Goal: Transaction & Acquisition: Book appointment/travel/reservation

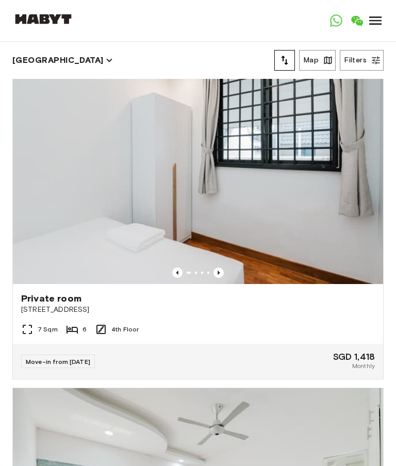
scroll to position [10894, 0]
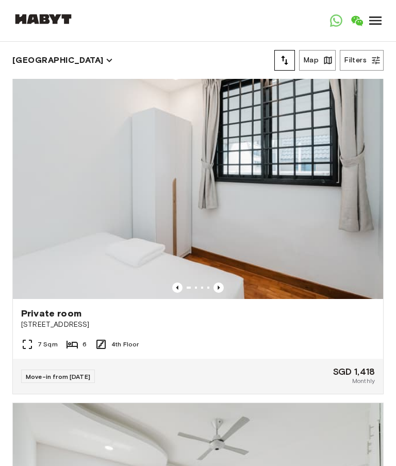
click at [192, 281] on img at bounding box center [198, 175] width 370 height 247
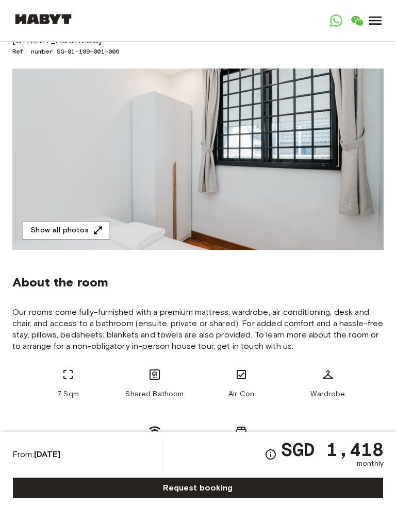
scroll to position [93, 0]
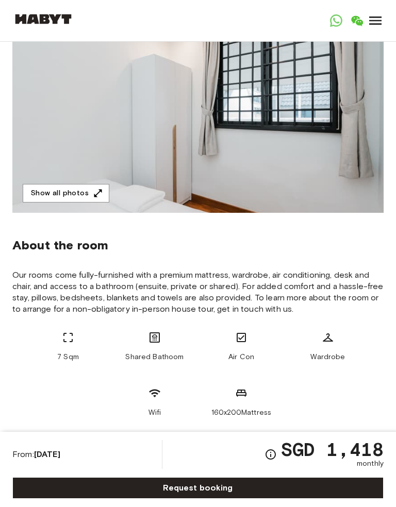
click at [100, 201] on button "Show all photos" at bounding box center [66, 193] width 87 height 19
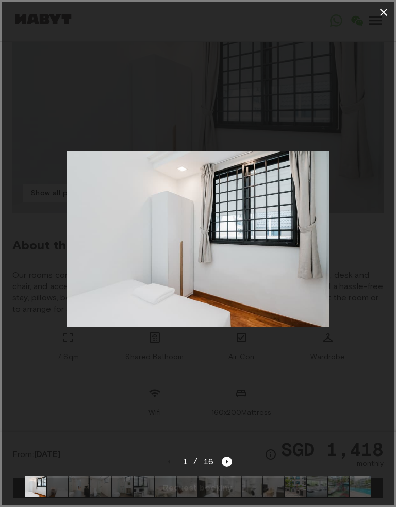
click at [383, 3] on button "button" at bounding box center [383, 12] width 21 height 21
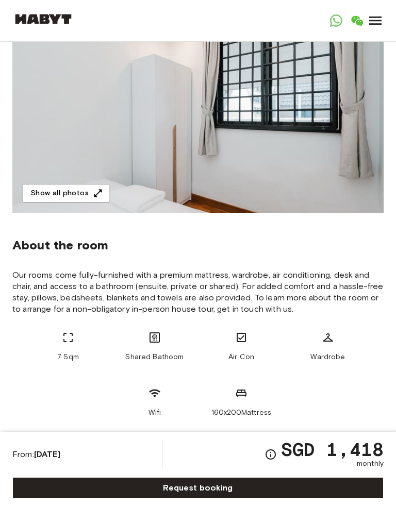
click at [93, 191] on icon "button" at bounding box center [98, 193] width 10 height 10
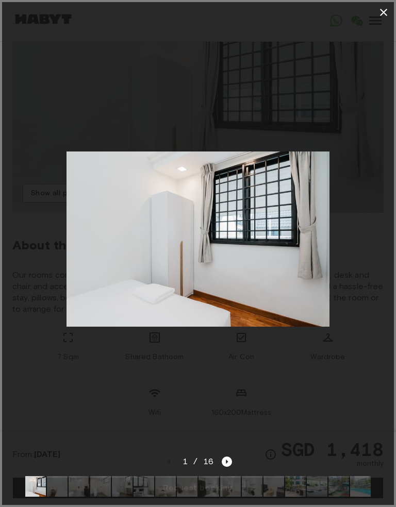
click at [135, 493] on img at bounding box center [143, 486] width 21 height 21
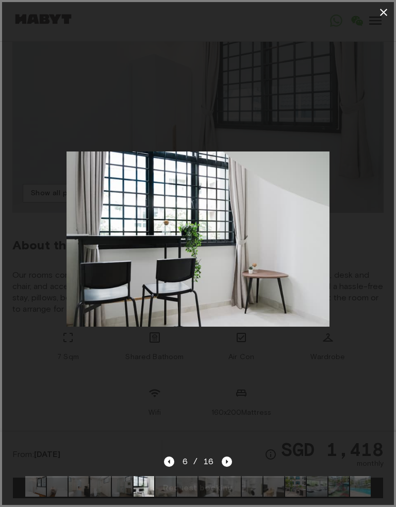
click at [292, 478] on img at bounding box center [295, 486] width 21 height 21
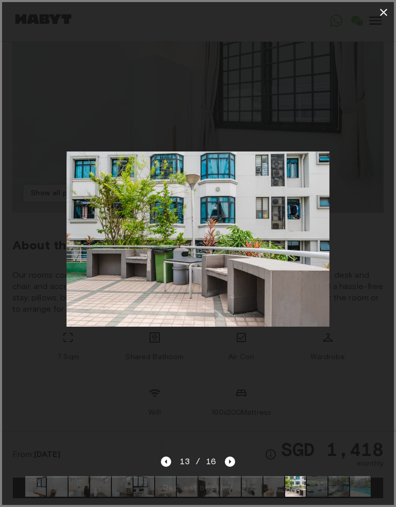
click at [330, 493] on img at bounding box center [338, 486] width 21 height 21
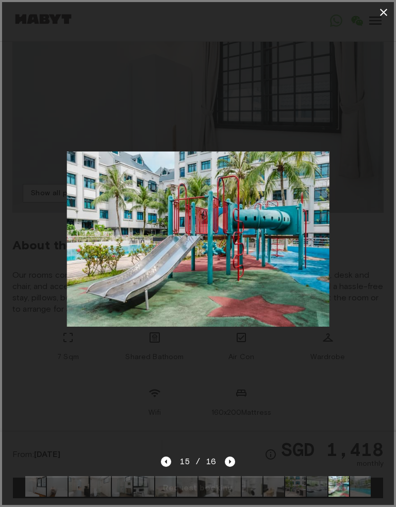
click at [357, 485] on img at bounding box center [360, 486] width 21 height 21
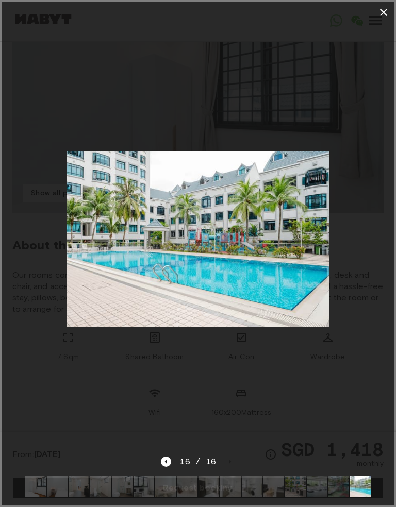
click at [267, 484] on img at bounding box center [273, 486] width 21 height 21
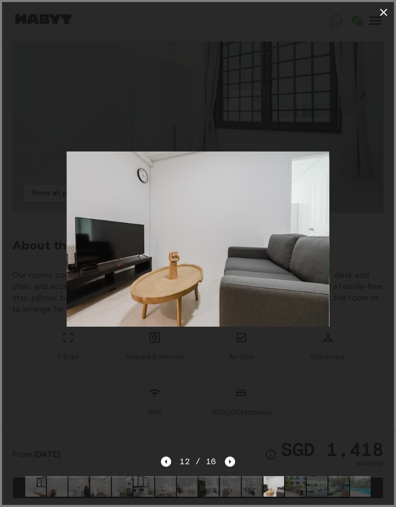
click at [247, 484] on img at bounding box center [252, 486] width 21 height 21
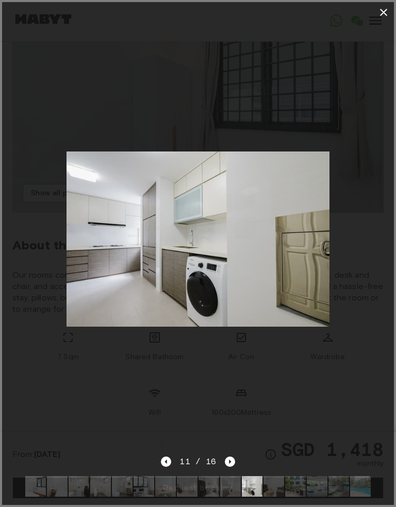
click at [205, 478] on img at bounding box center [208, 486] width 21 height 21
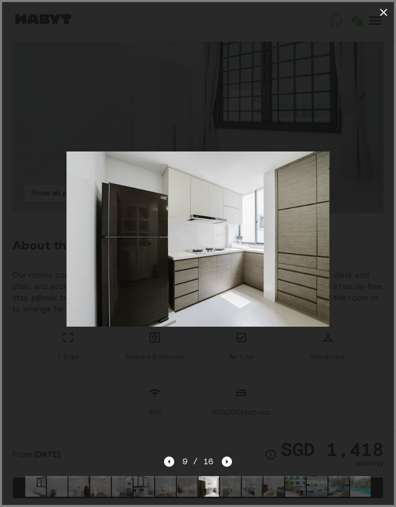
click at [166, 470] on div at bounding box center [198, 486] width 362 height 37
click at [385, 11] on icon "button" at bounding box center [383, 12] width 12 height 12
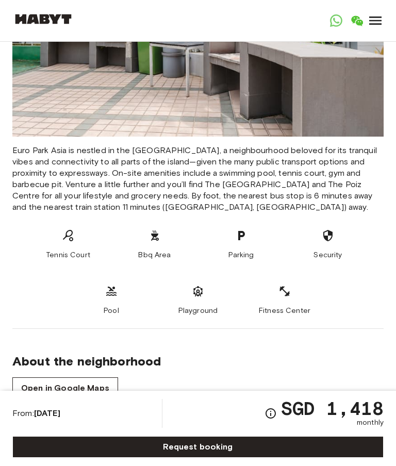
scroll to position [1435, 0]
